Goal: Task Accomplishment & Management: Use online tool/utility

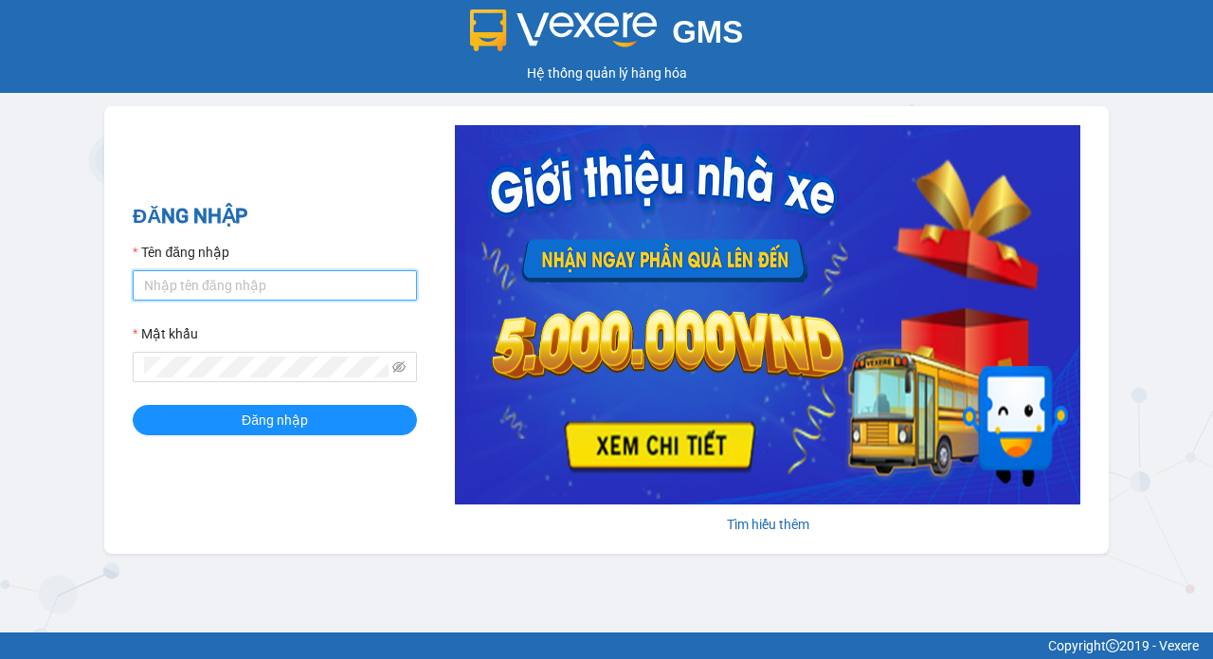
type input "nga.beha"
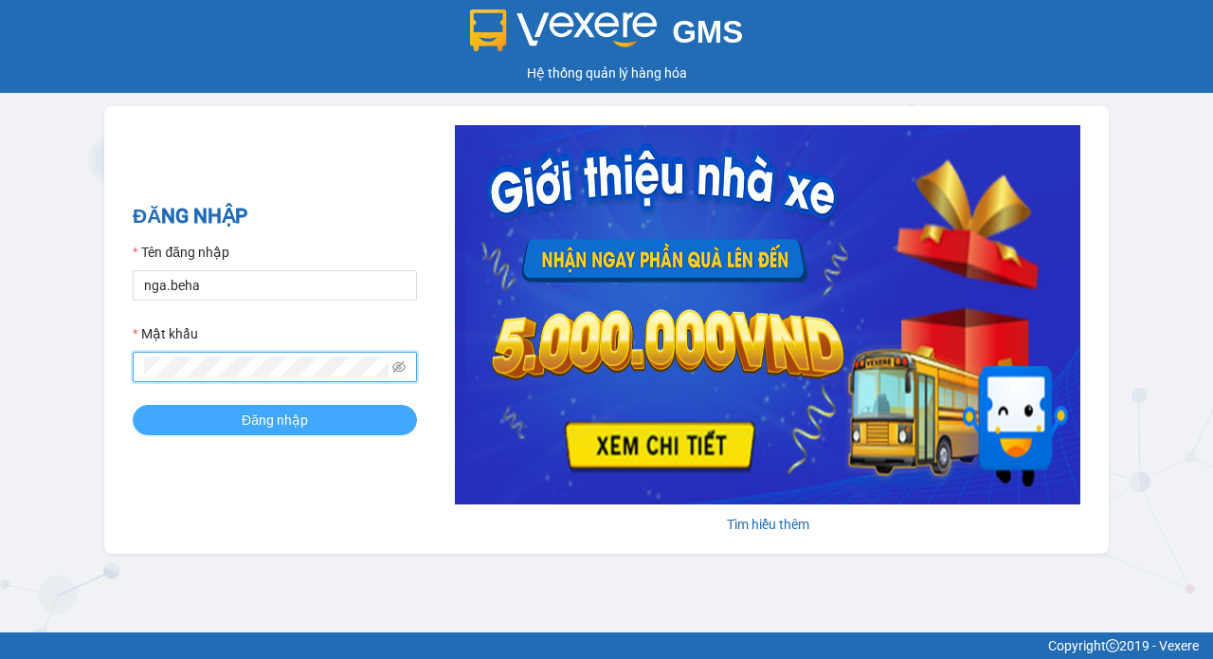
click at [284, 414] on span "Đăng nhập" at bounding box center [275, 419] width 66 height 21
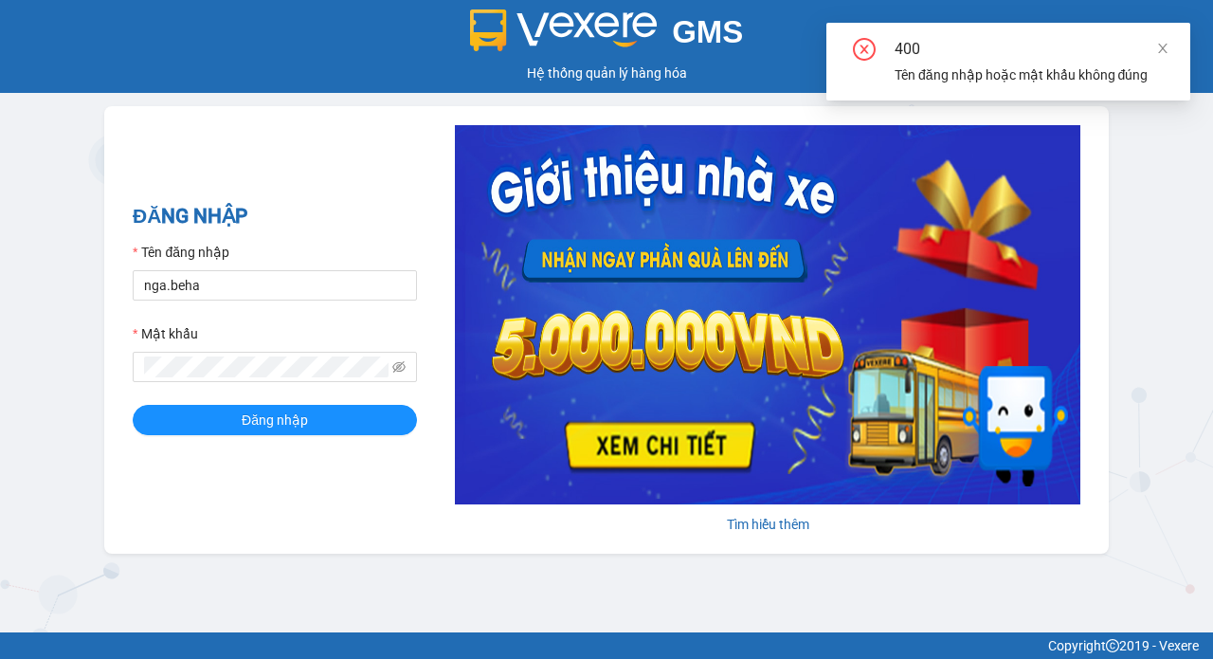
click at [858, 45] on icon "close-circle" at bounding box center [864, 49] width 23 height 23
click at [1158, 41] on span at bounding box center [1162, 48] width 13 height 15
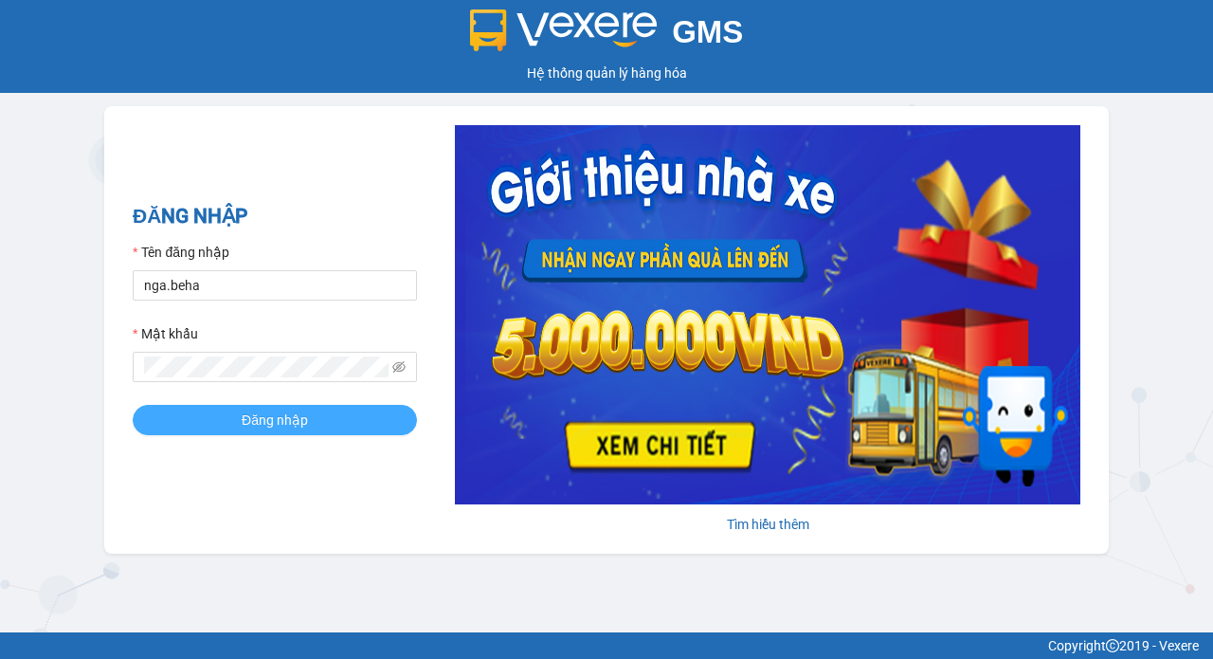
click at [206, 422] on button "Đăng nhập" at bounding box center [275, 420] width 284 height 30
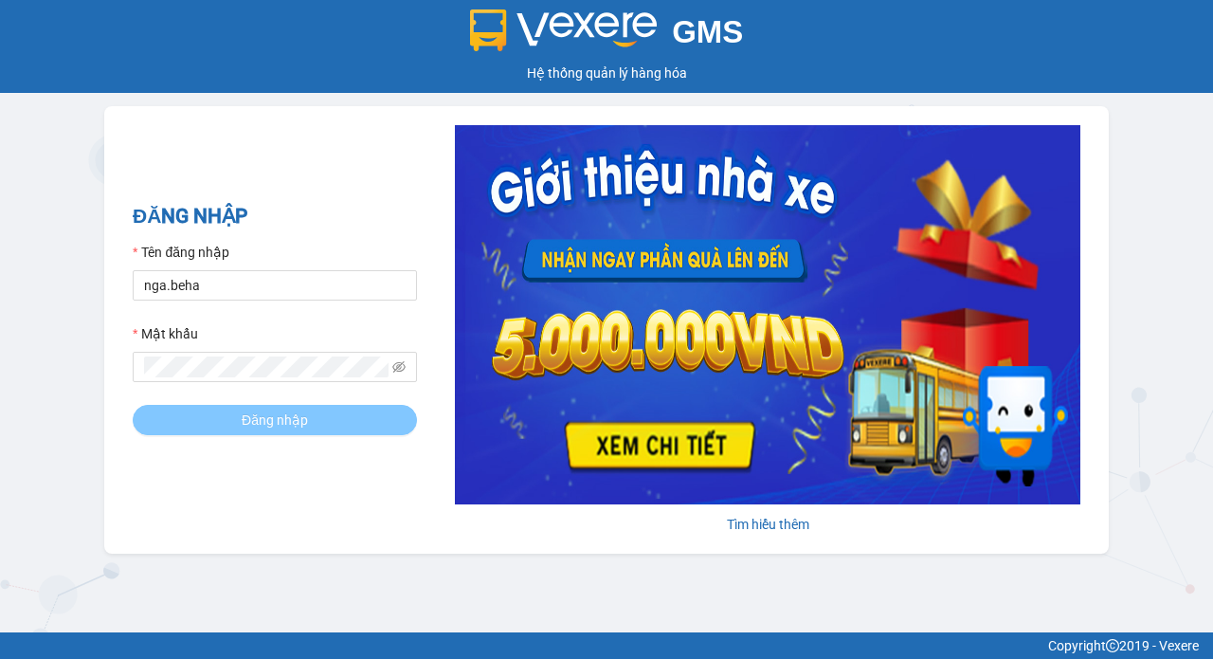
click at [206, 422] on button "Đăng nhập" at bounding box center [275, 420] width 284 height 30
